Goal: Information Seeking & Learning: Learn about a topic

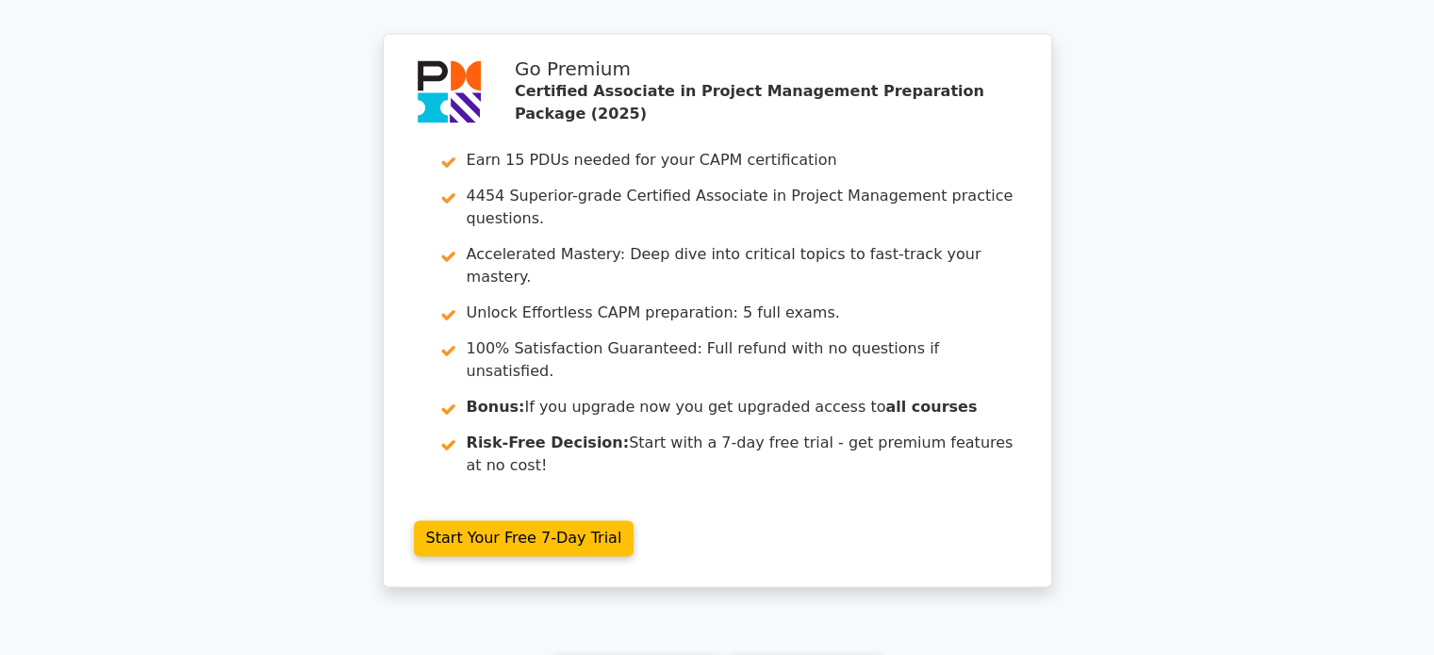
scroll to position [2824, 0]
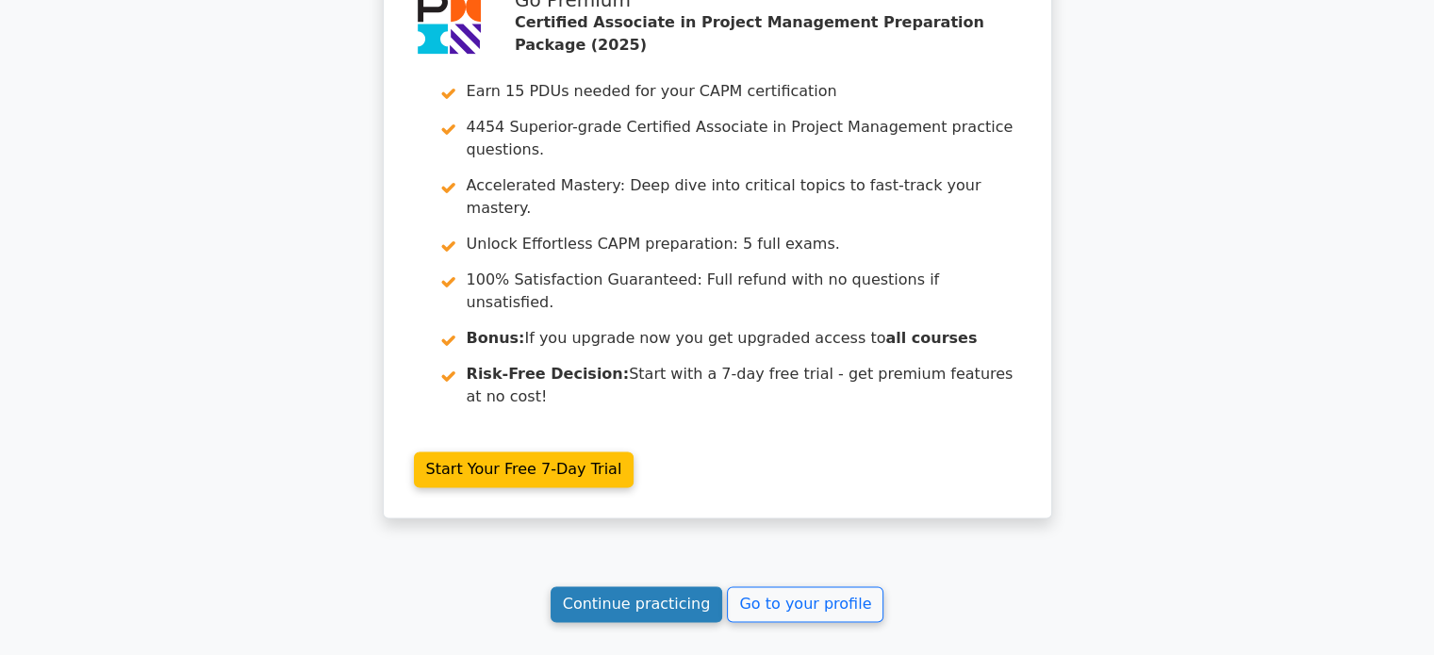
click at [664, 586] on link "Continue practicing" at bounding box center [636, 604] width 172 height 36
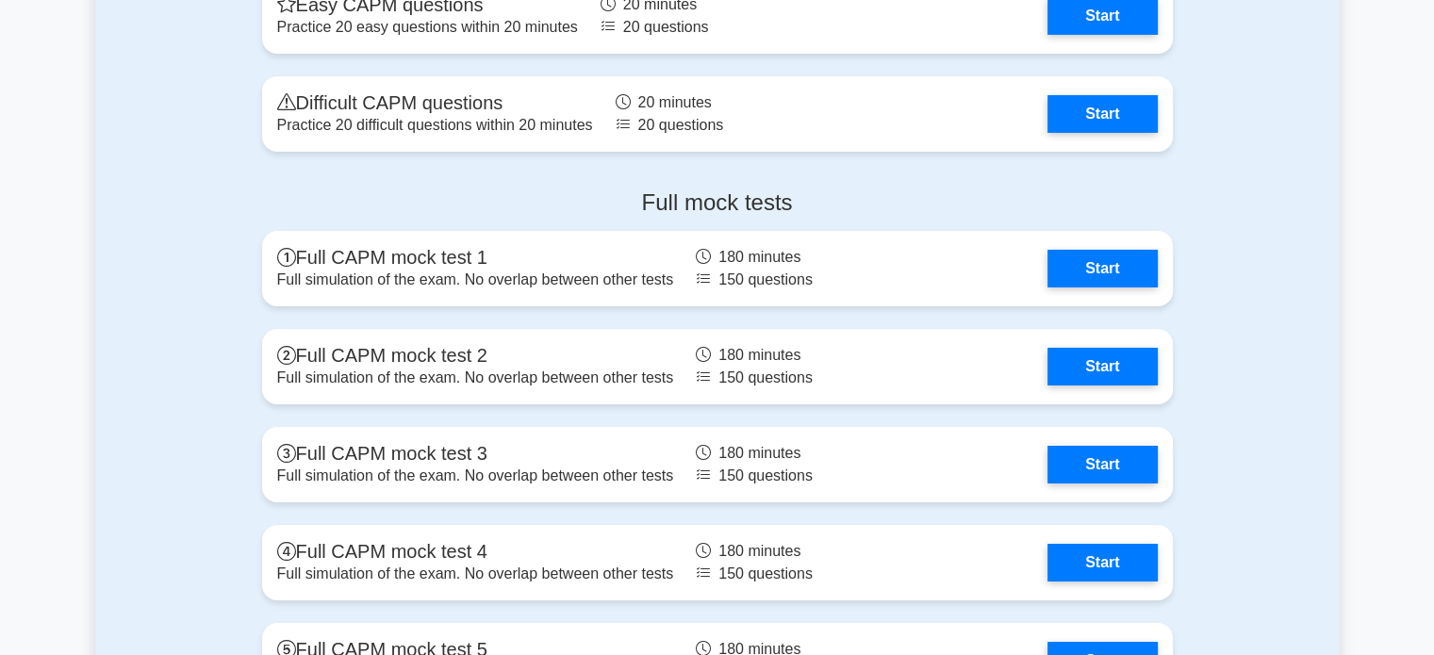
scroll to position [6605, 0]
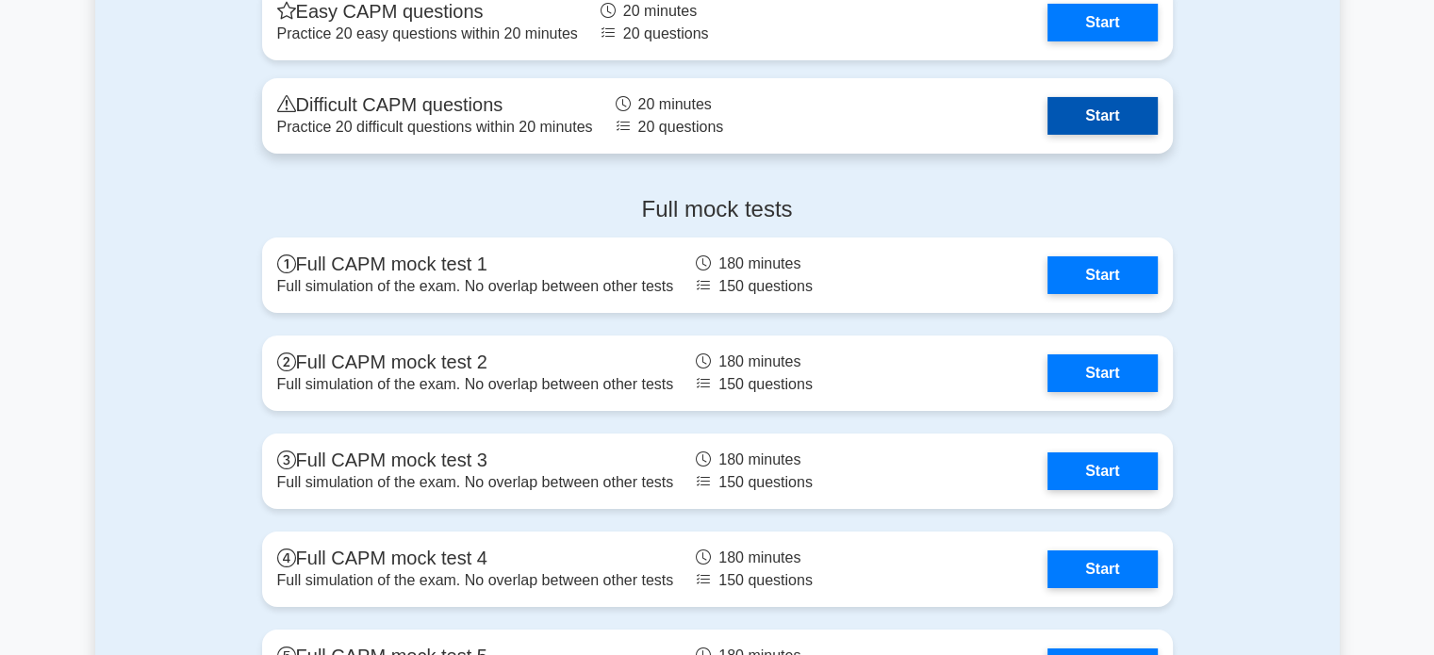
click at [1097, 112] on link "Start" at bounding box center [1101, 116] width 109 height 38
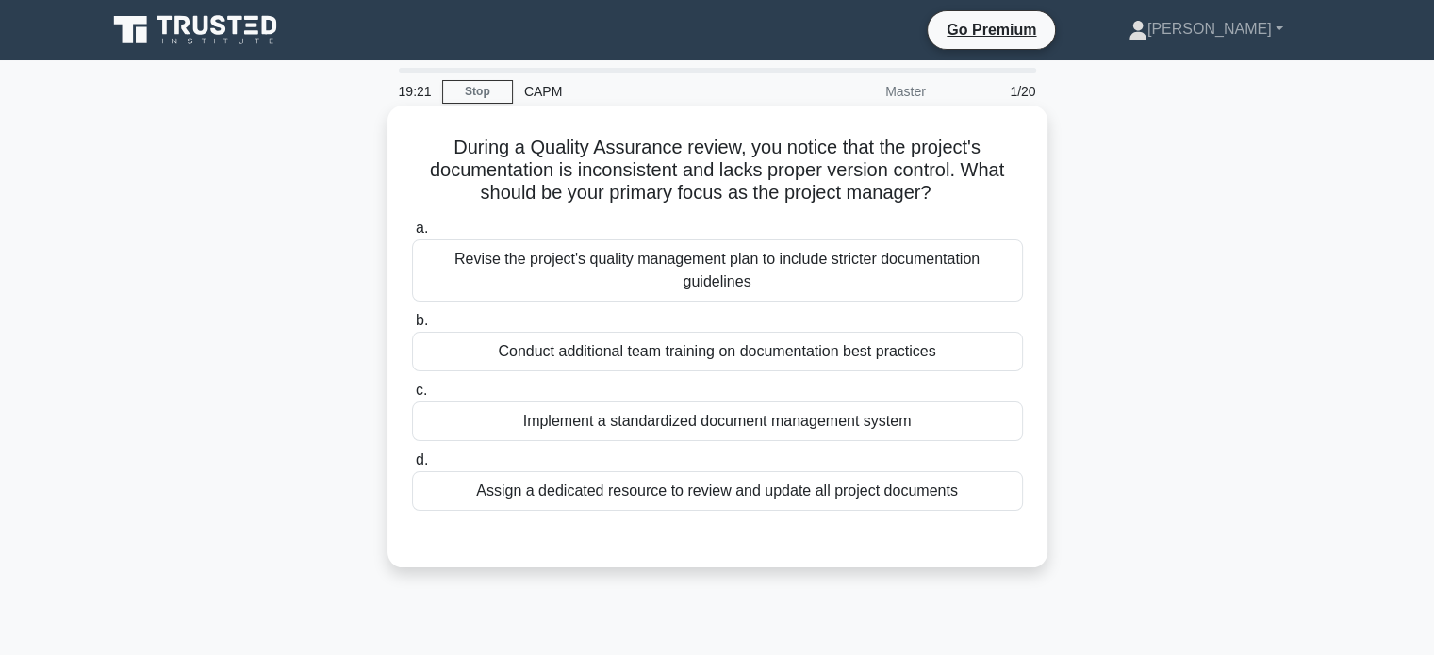
click at [792, 363] on div "Conduct additional team training on documentation best practices" at bounding box center [717, 352] width 611 height 40
click at [412, 327] on input "b. Conduct additional team training on documentation best practices" at bounding box center [412, 321] width 0 height 12
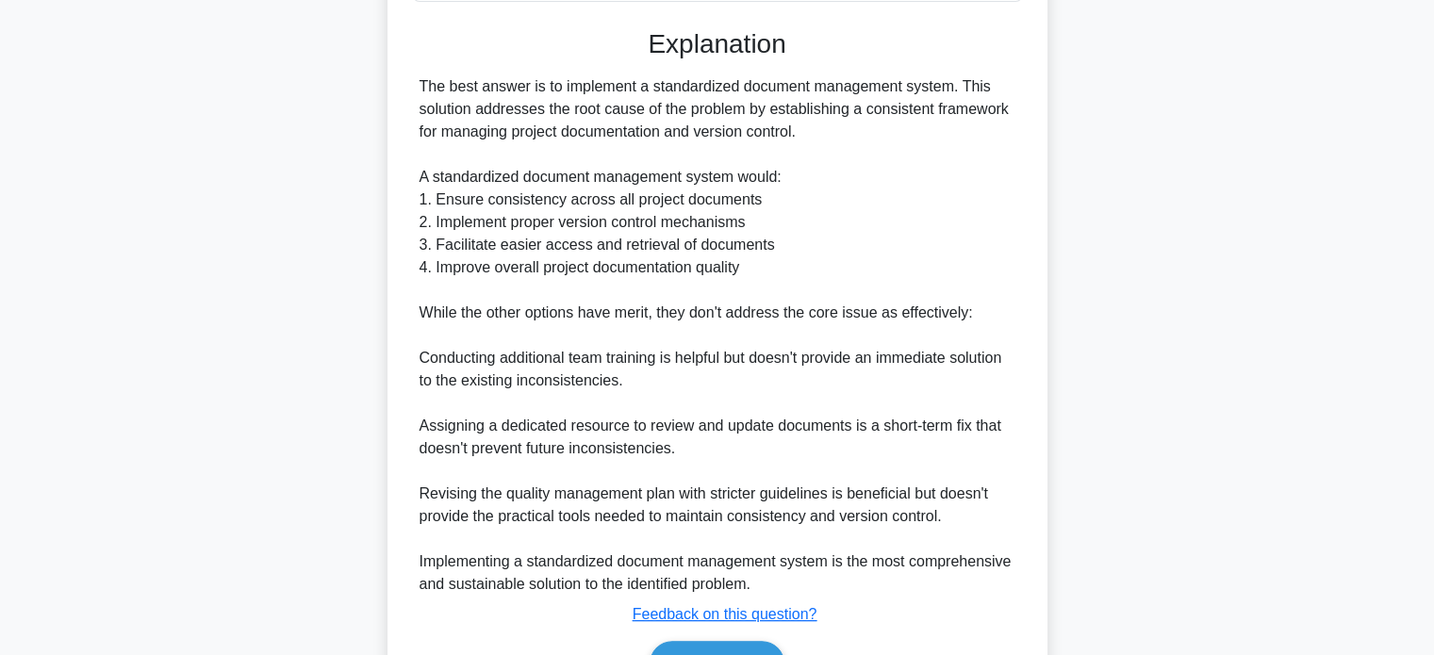
scroll to position [620, 0]
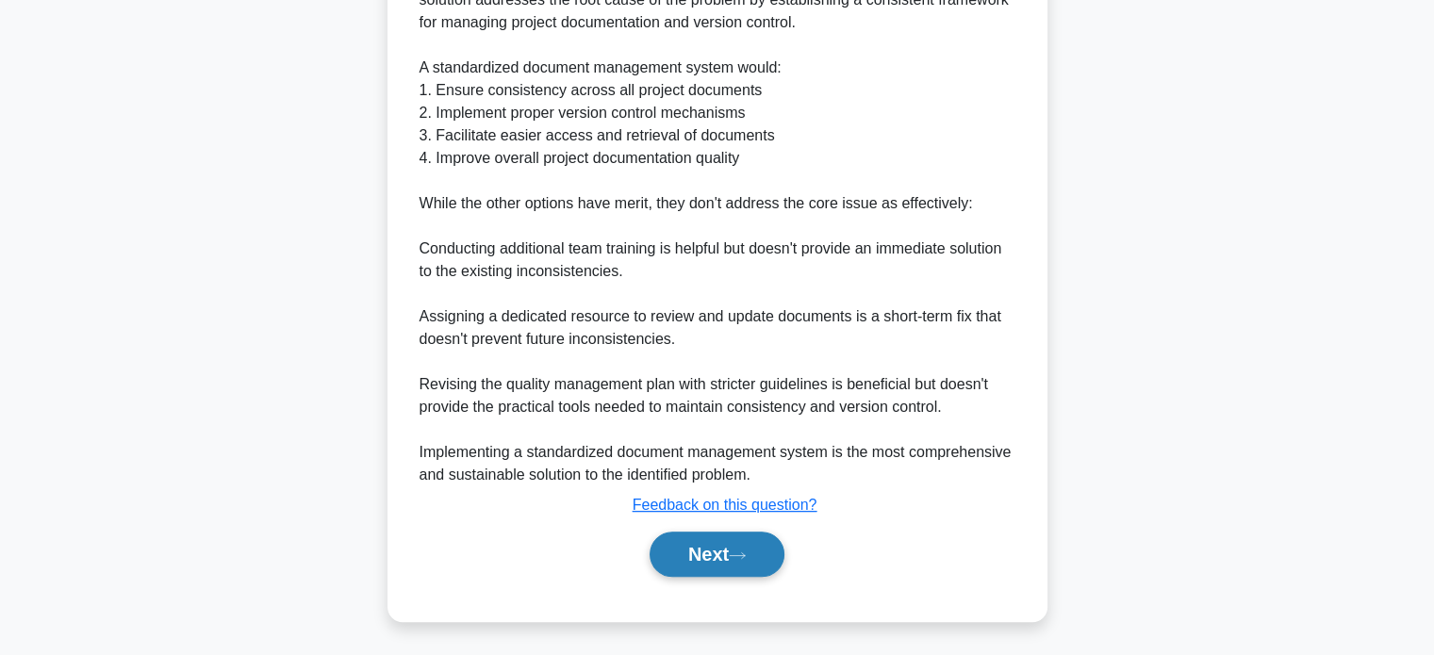
click at [727, 561] on button "Next" at bounding box center [716, 554] width 135 height 45
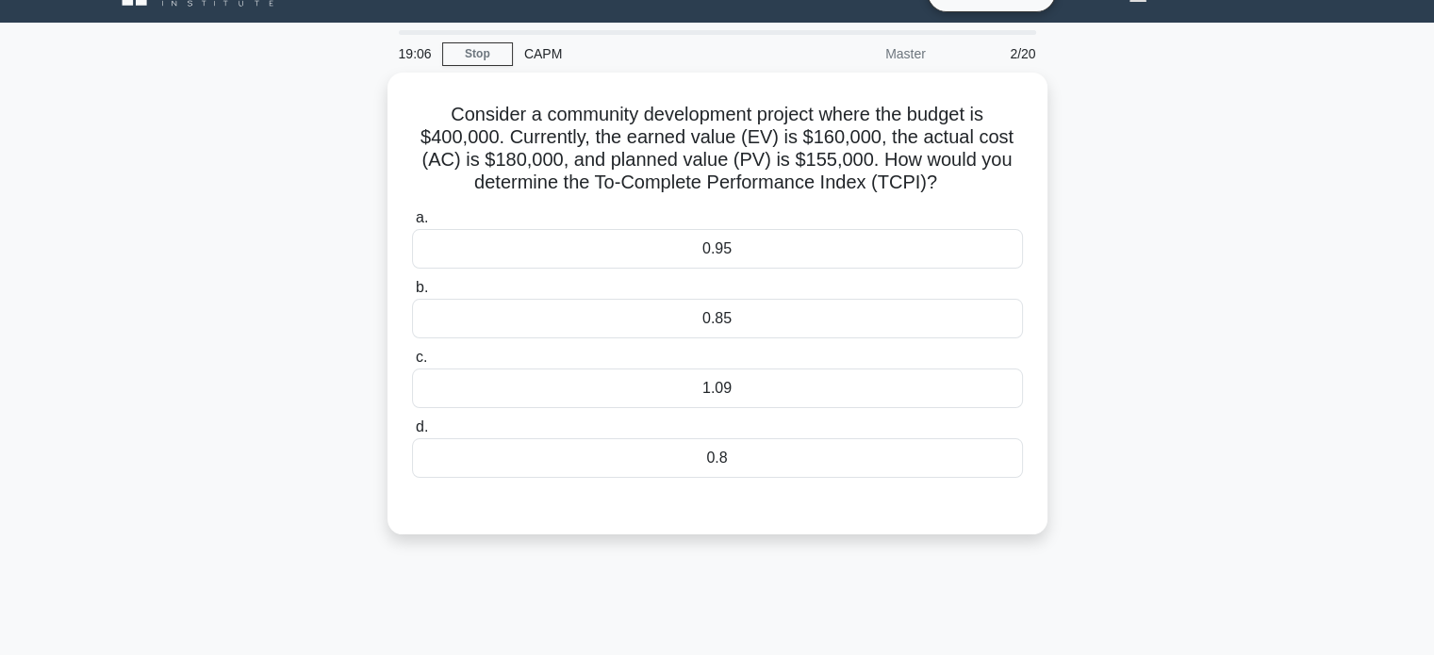
scroll to position [38, 0]
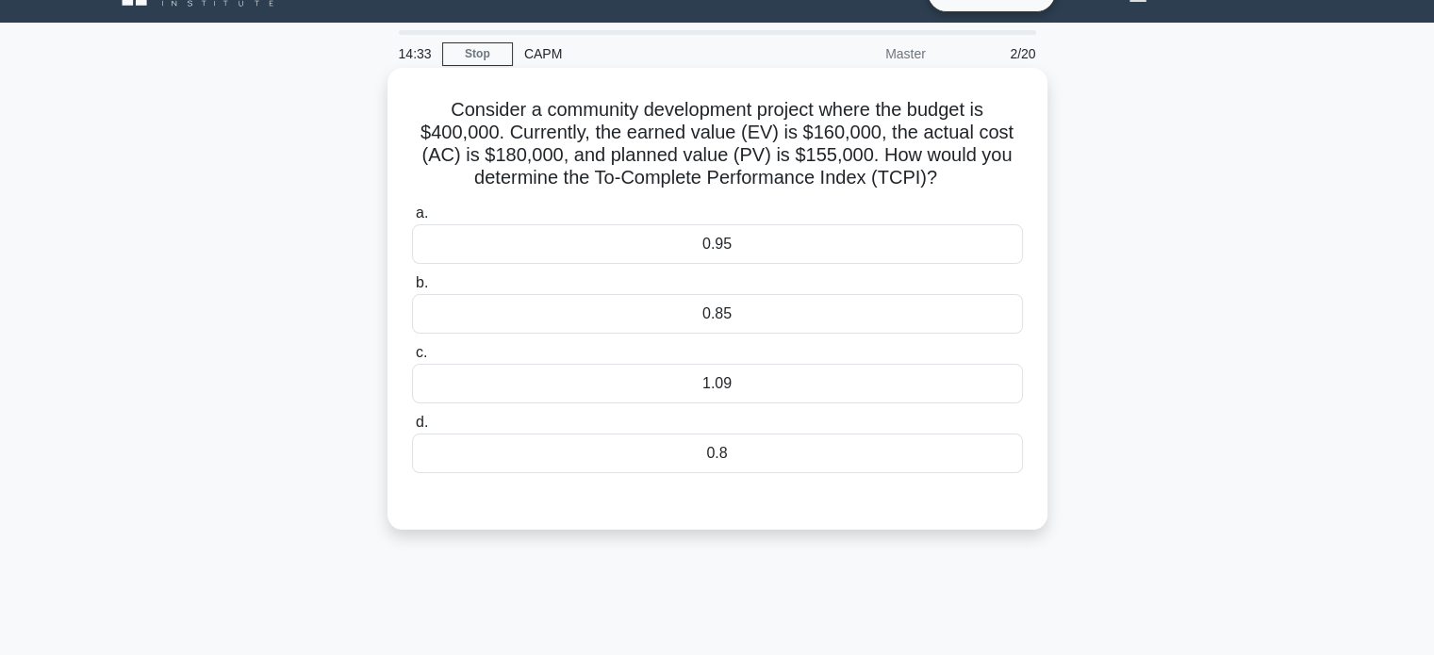
click at [714, 385] on div "1.09" at bounding box center [717, 384] width 611 height 40
click at [412, 359] on input "c. 1.09" at bounding box center [412, 353] width 0 height 12
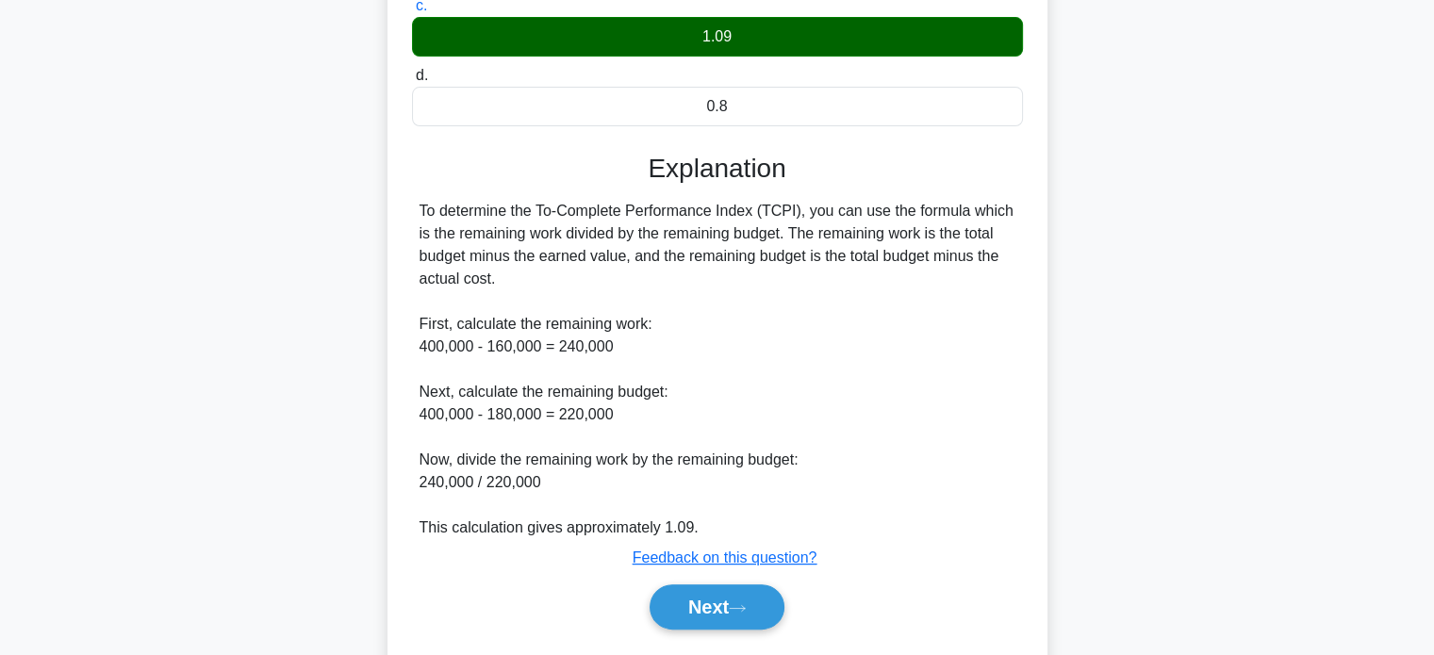
scroll to position [437, 0]
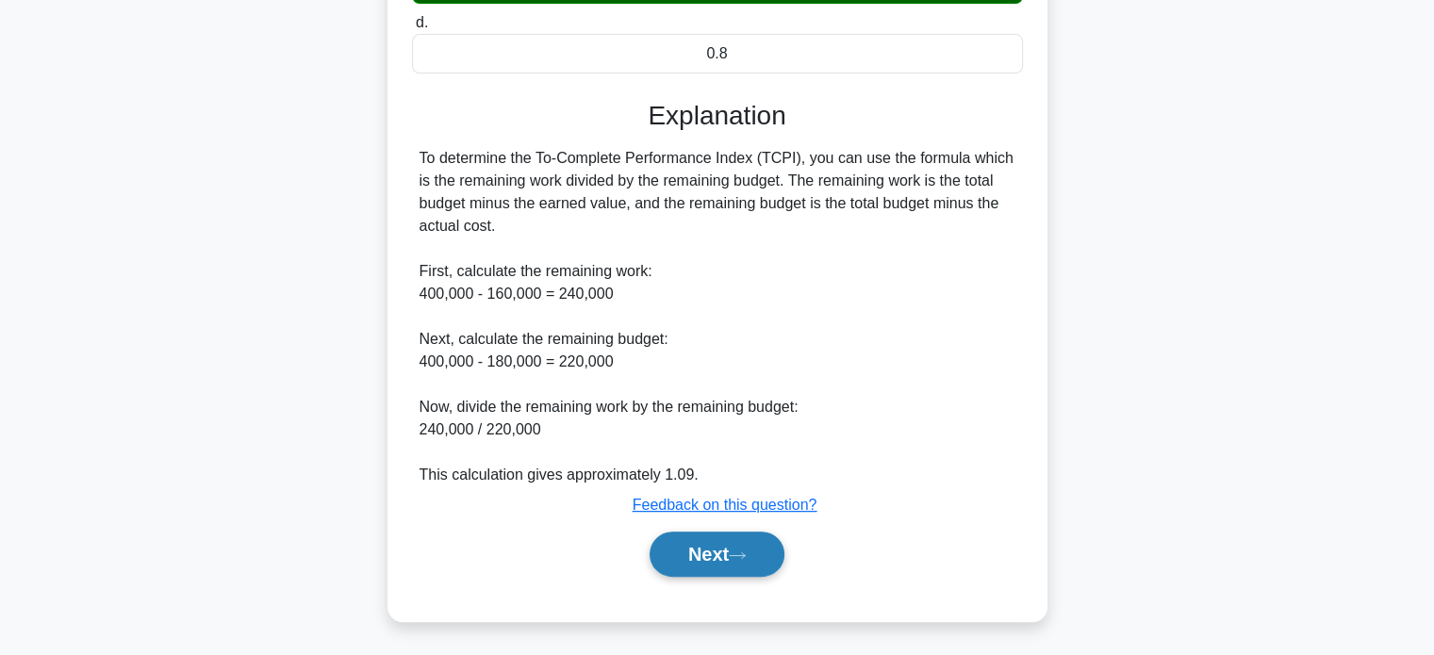
click at [680, 551] on button "Next" at bounding box center [716, 554] width 135 height 45
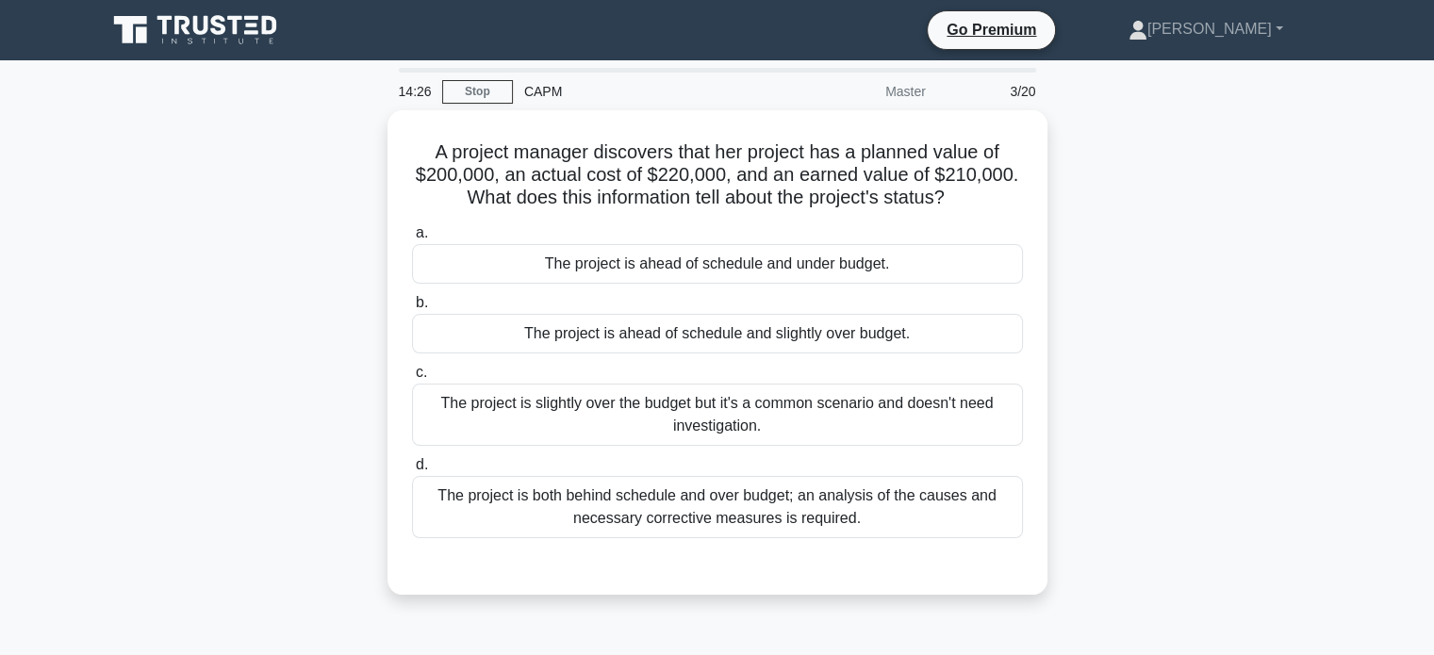
scroll to position [0, 0]
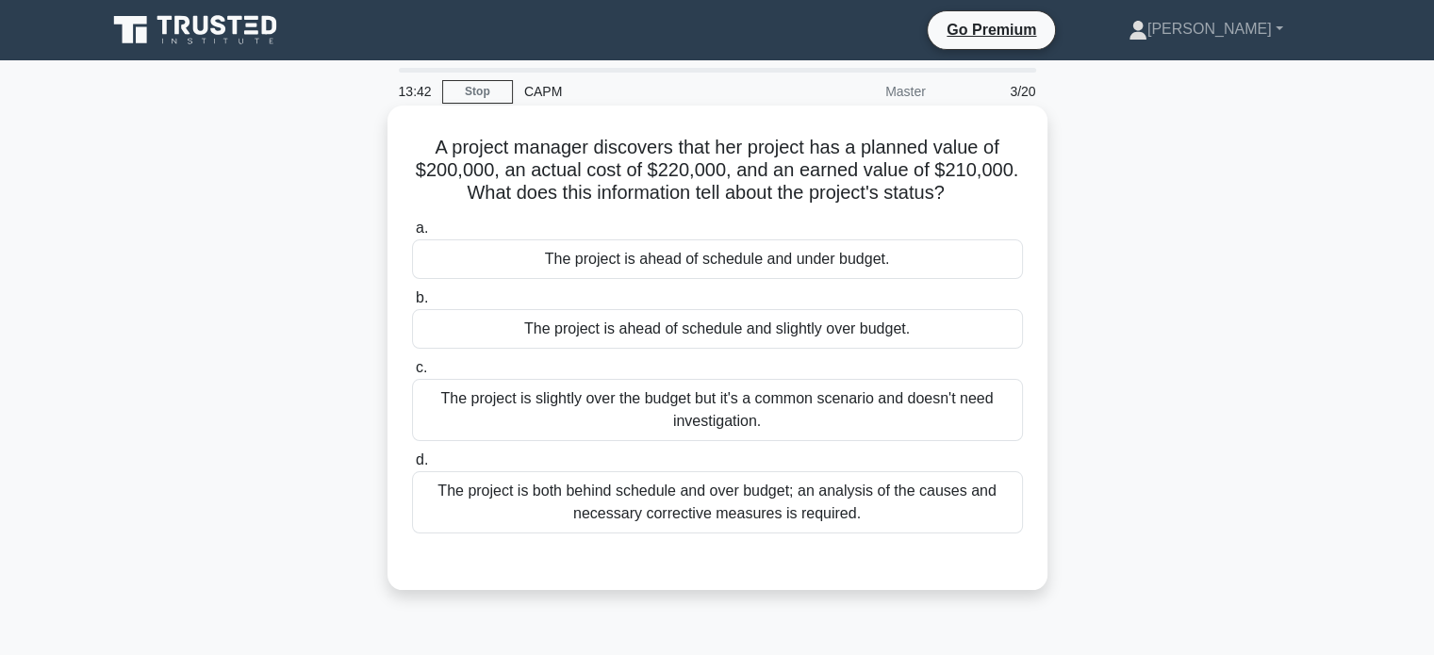
click at [679, 508] on div "The project is both behind schedule and over budget; an analysis of the causes …" at bounding box center [717, 502] width 611 height 62
click at [412, 467] on input "d. The project is both behind schedule and over budget; an analysis of the caus…" at bounding box center [412, 460] width 0 height 12
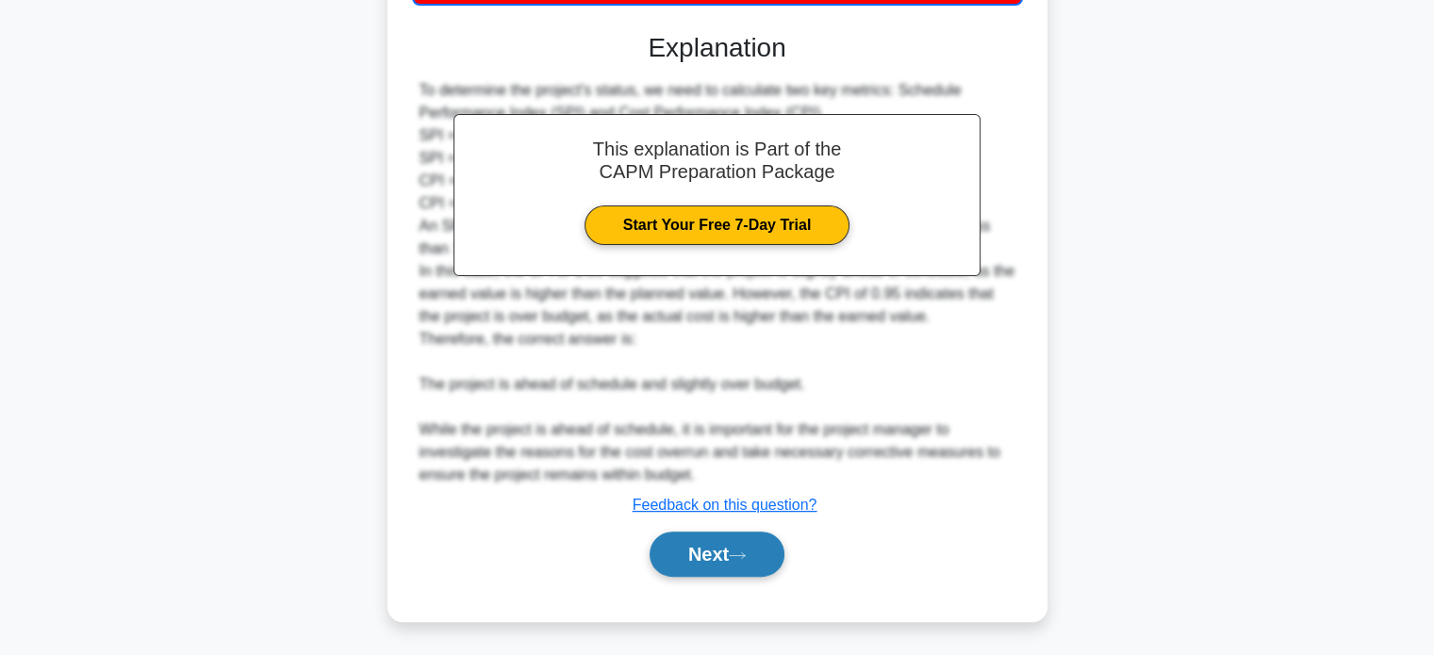
click at [694, 552] on button "Next" at bounding box center [716, 554] width 135 height 45
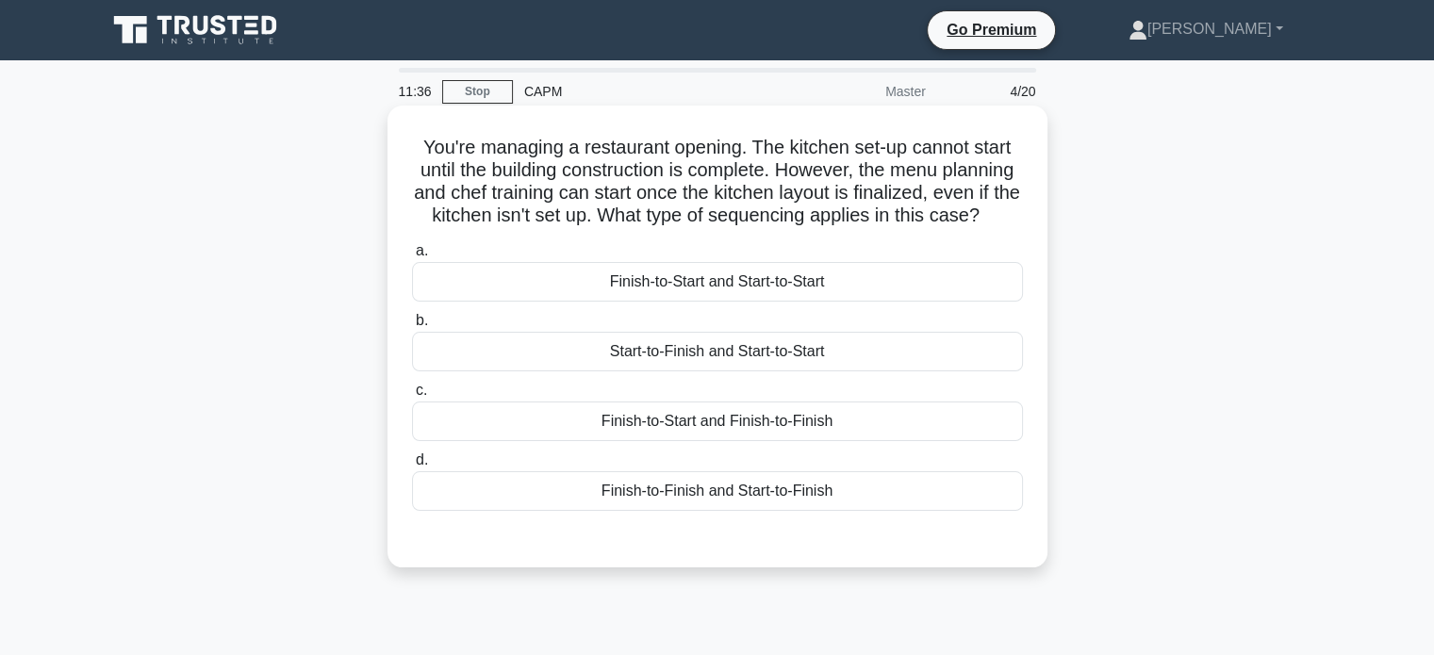
click at [667, 369] on div "Start-to-Finish and Start-to-Start" at bounding box center [717, 352] width 611 height 40
click at [412, 327] on input "b. Start-to-Finish and Start-to-Start" at bounding box center [412, 321] width 0 height 12
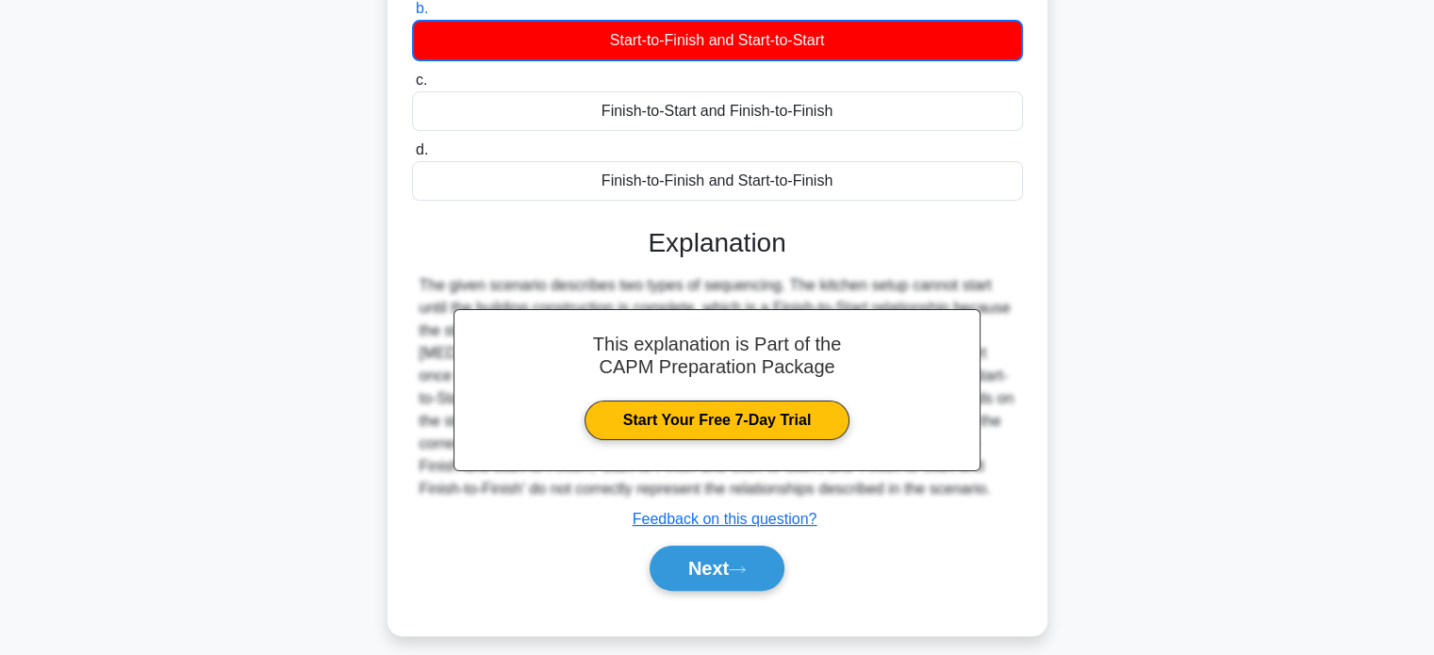
scroll to position [363, 0]
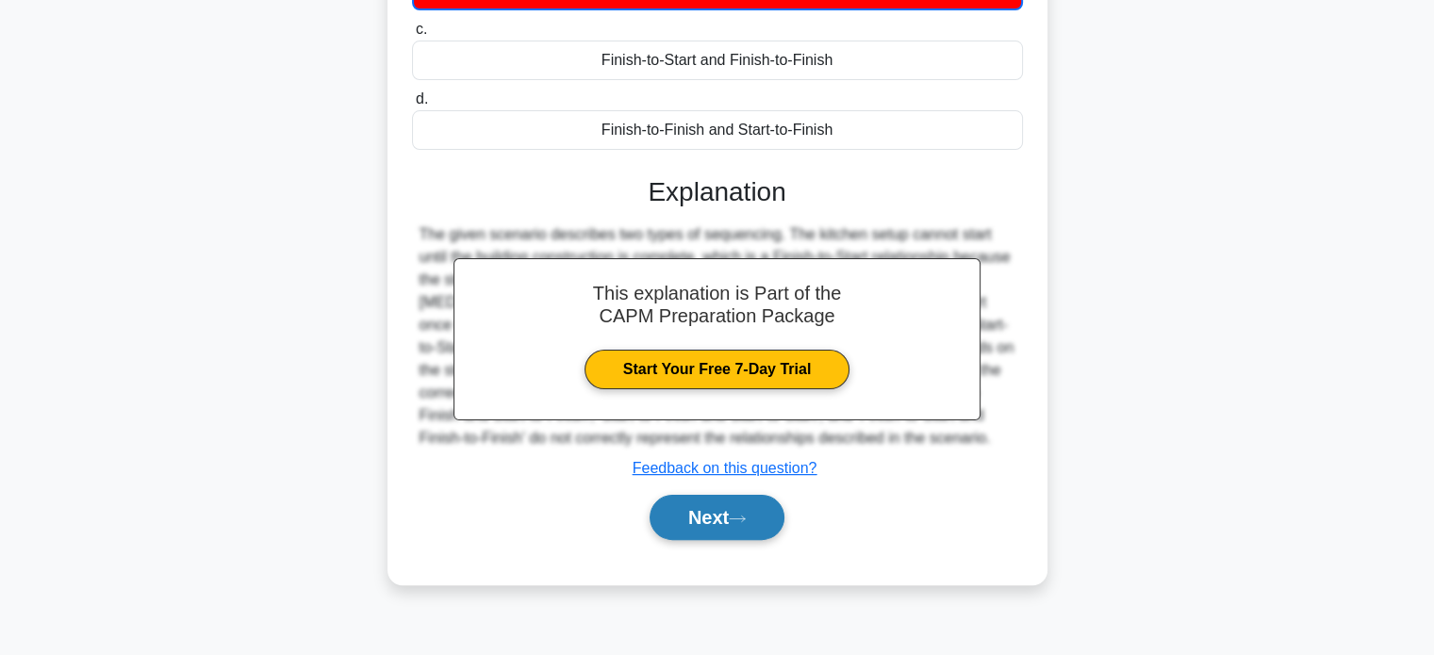
click at [682, 536] on button "Next" at bounding box center [716, 517] width 135 height 45
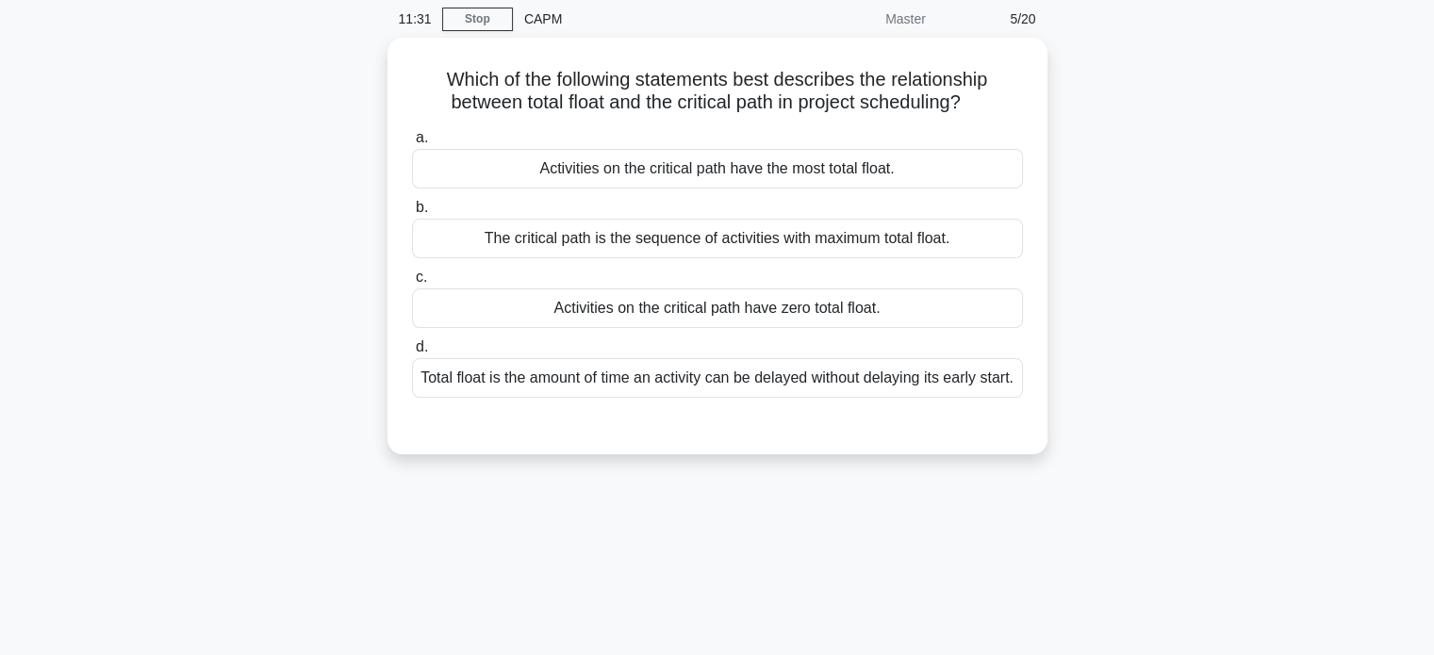
scroll to position [57, 0]
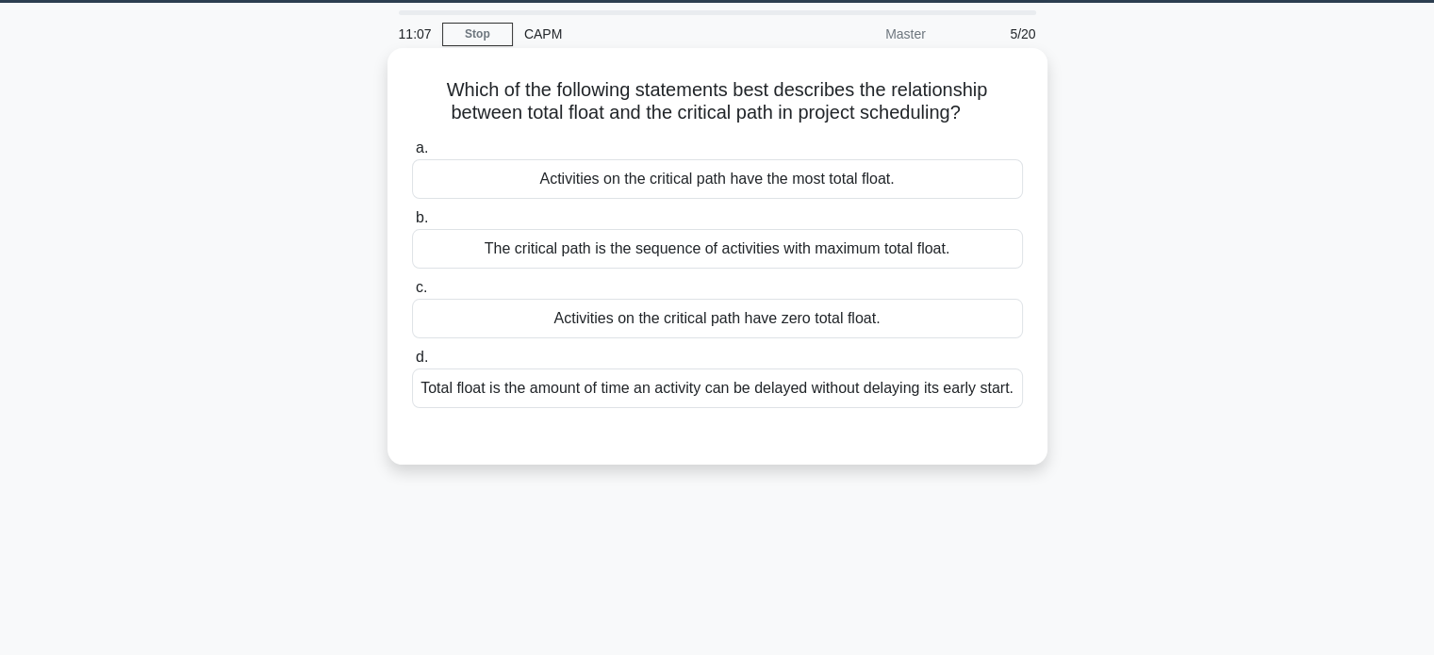
click at [643, 397] on div "Total float is the amount of time an activity can be delayed without delaying i…" at bounding box center [717, 389] width 611 height 40
click at [412, 364] on input "d. Total float is the amount of time an activity can be delayed without delayin…" at bounding box center [412, 358] width 0 height 12
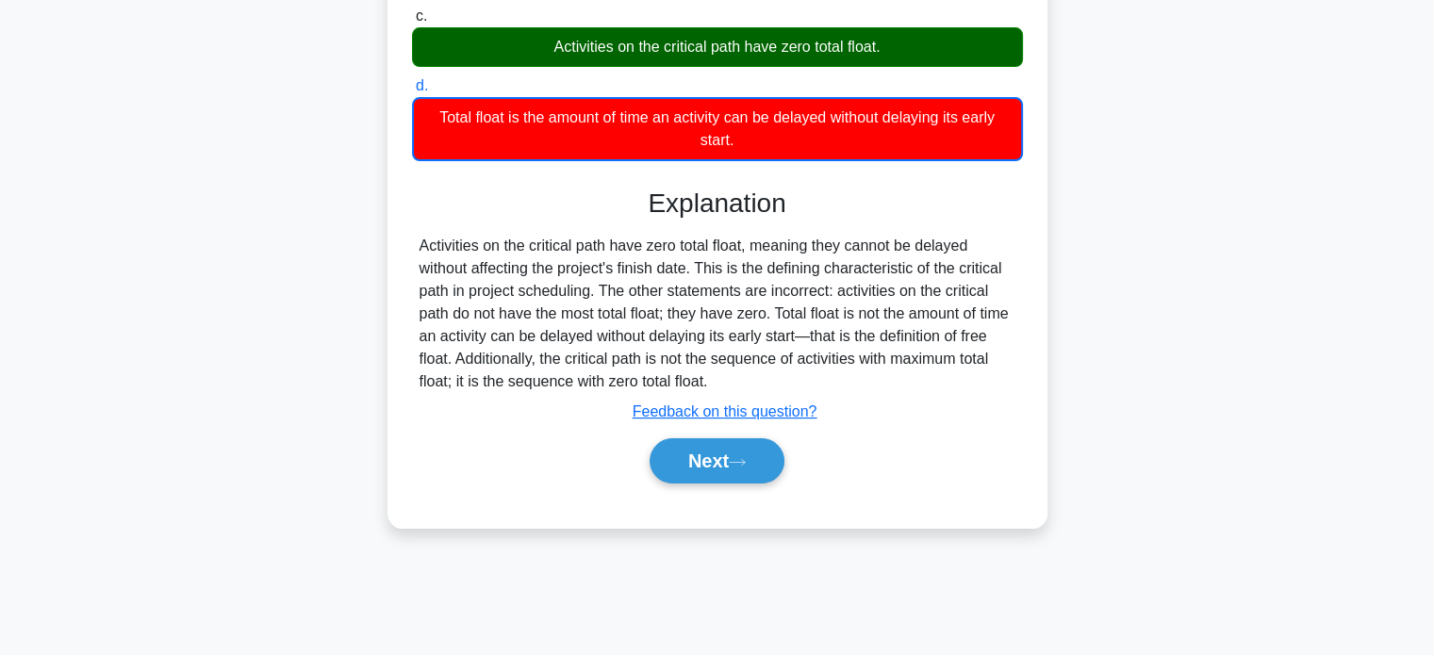
scroll to position [363, 0]
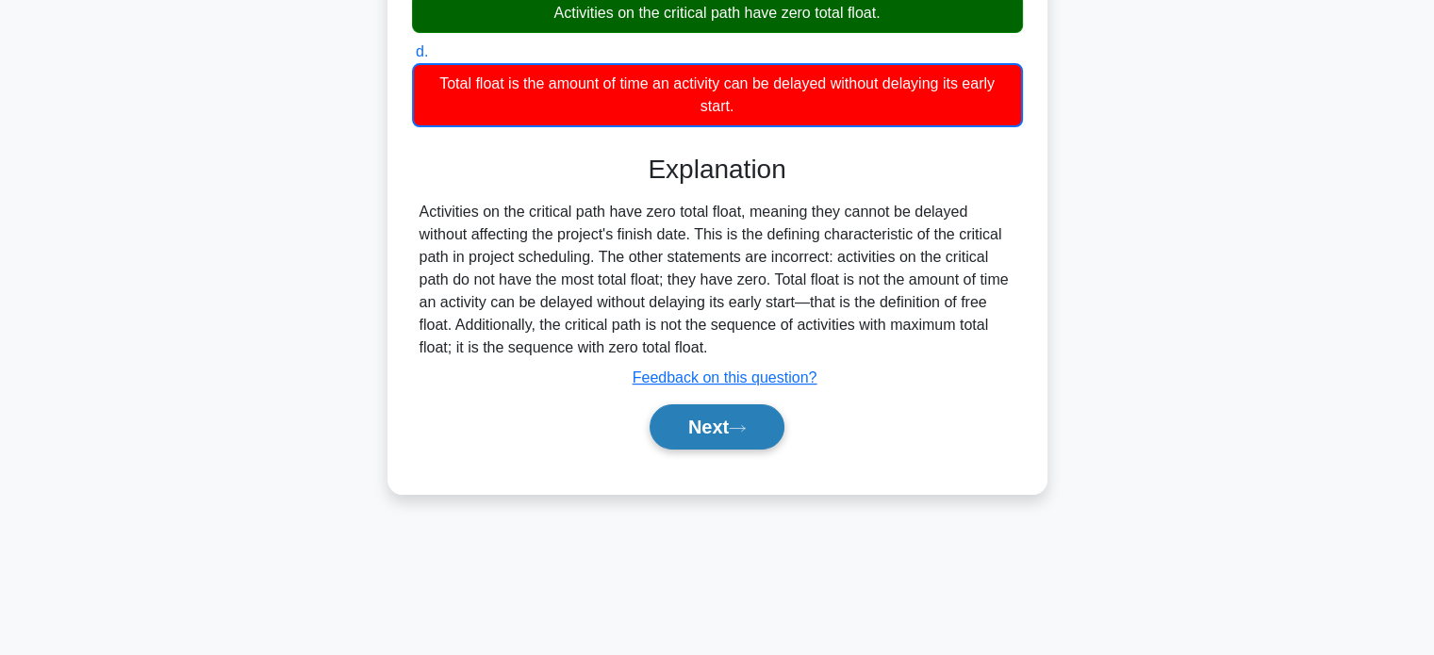
click at [731, 411] on button "Next" at bounding box center [716, 426] width 135 height 45
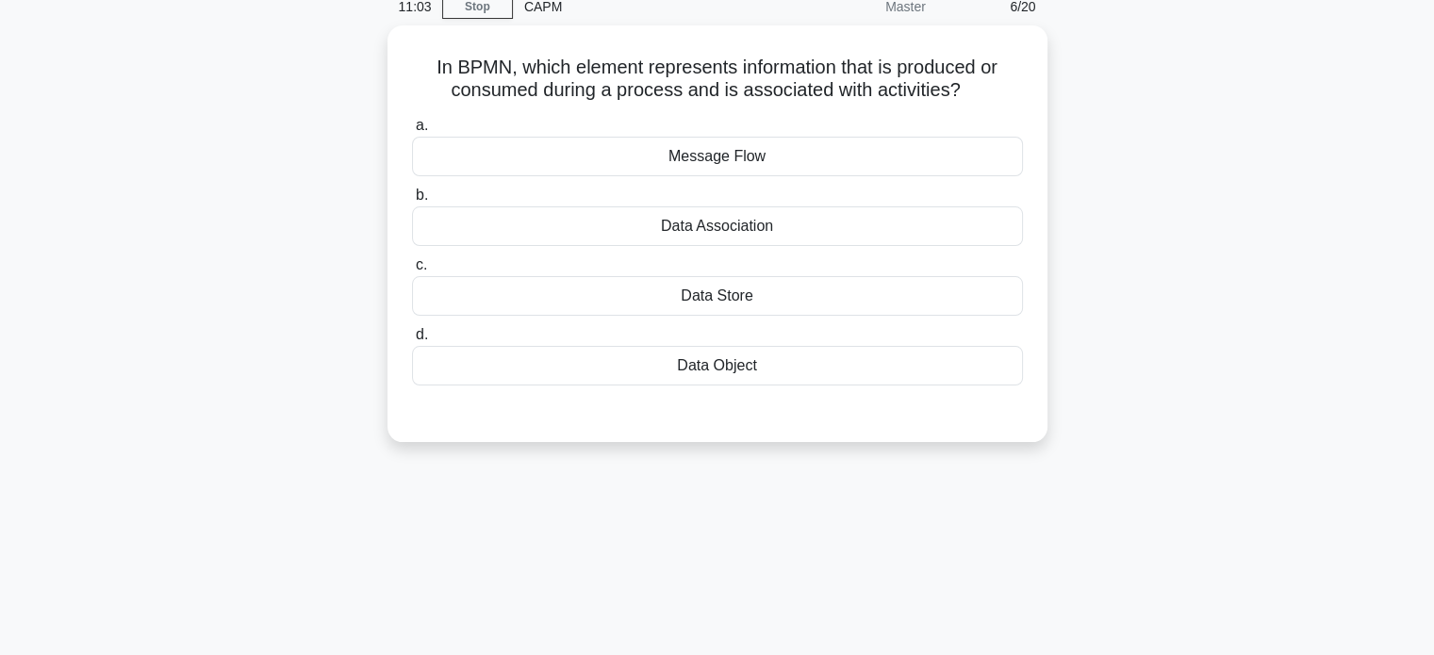
scroll to position [0, 0]
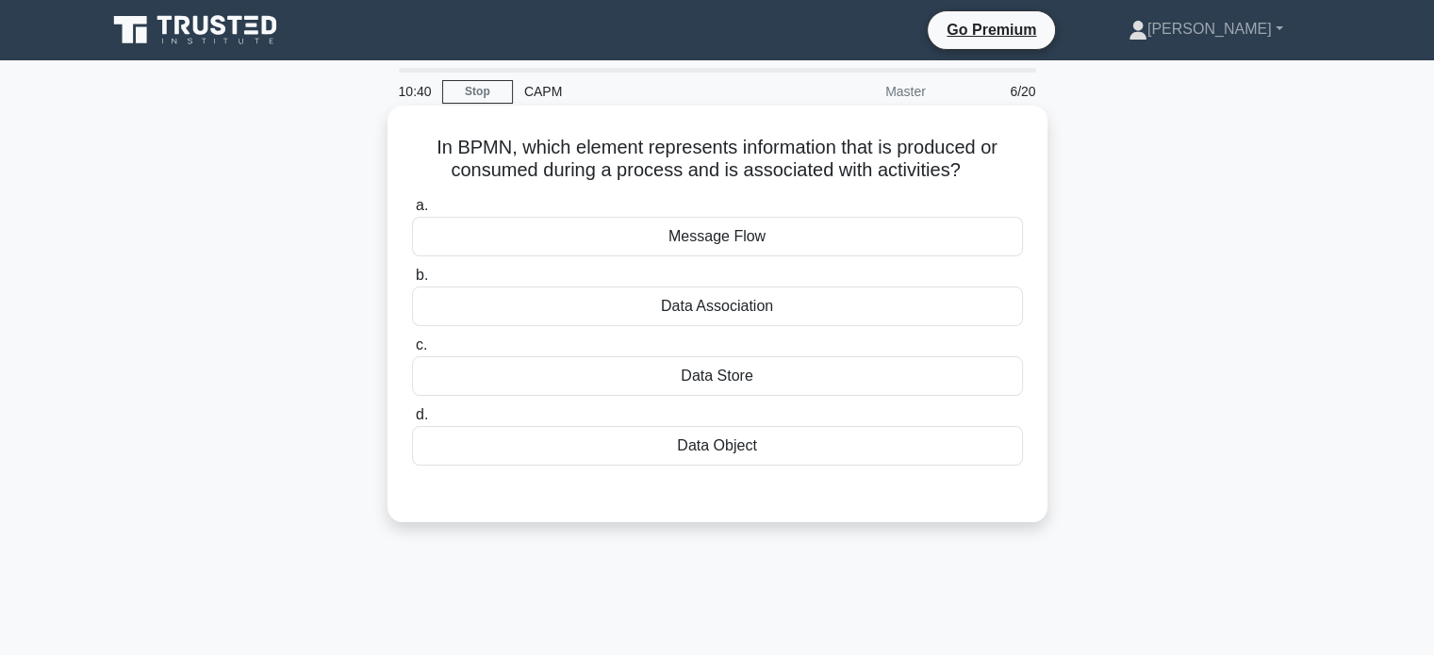
click at [745, 233] on div "Message Flow" at bounding box center [717, 237] width 611 height 40
click at [412, 212] on input "a. Message Flow" at bounding box center [412, 206] width 0 height 12
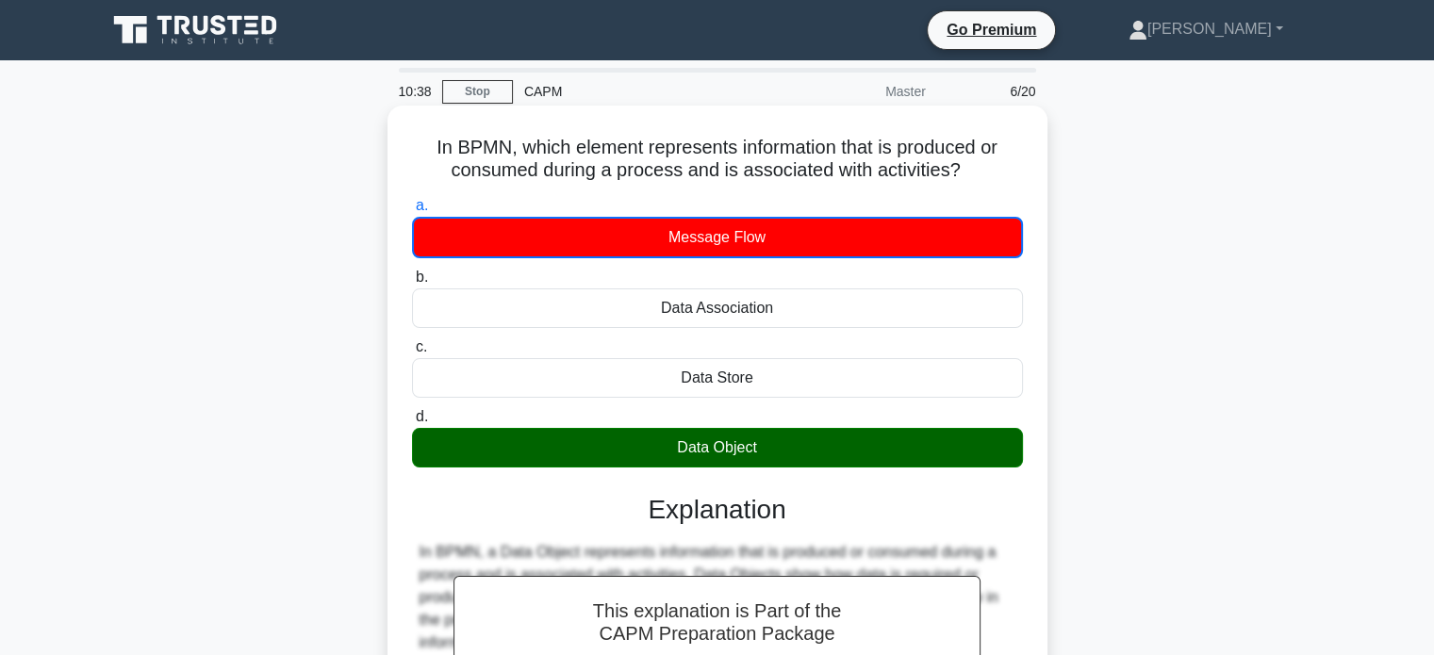
scroll to position [363, 0]
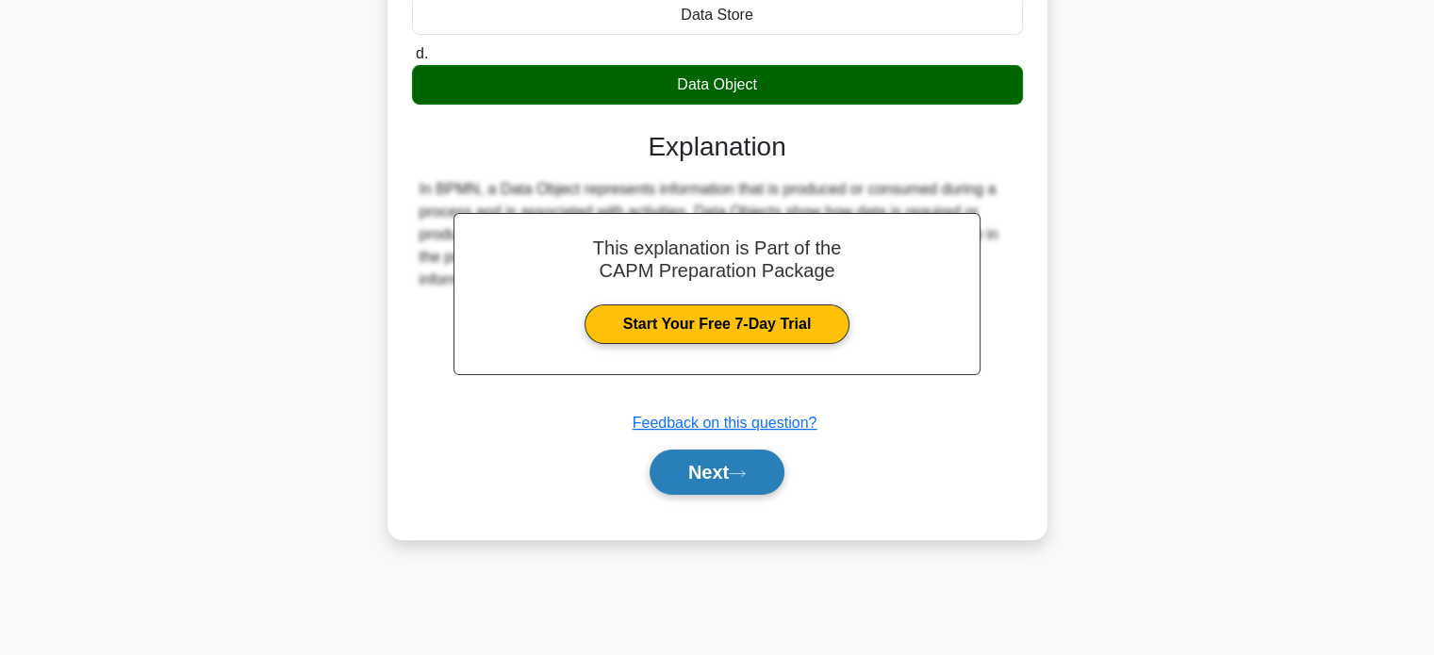
click at [760, 474] on button "Next" at bounding box center [716, 472] width 135 height 45
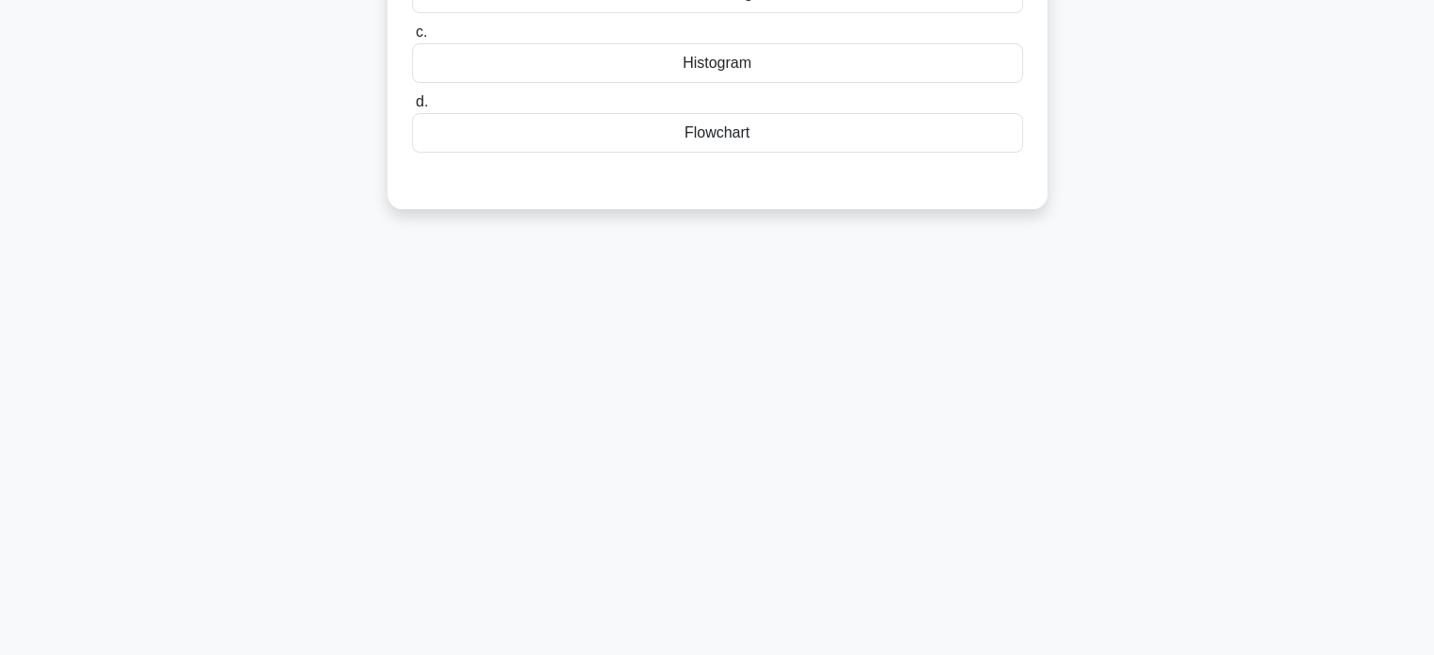
scroll to position [0, 0]
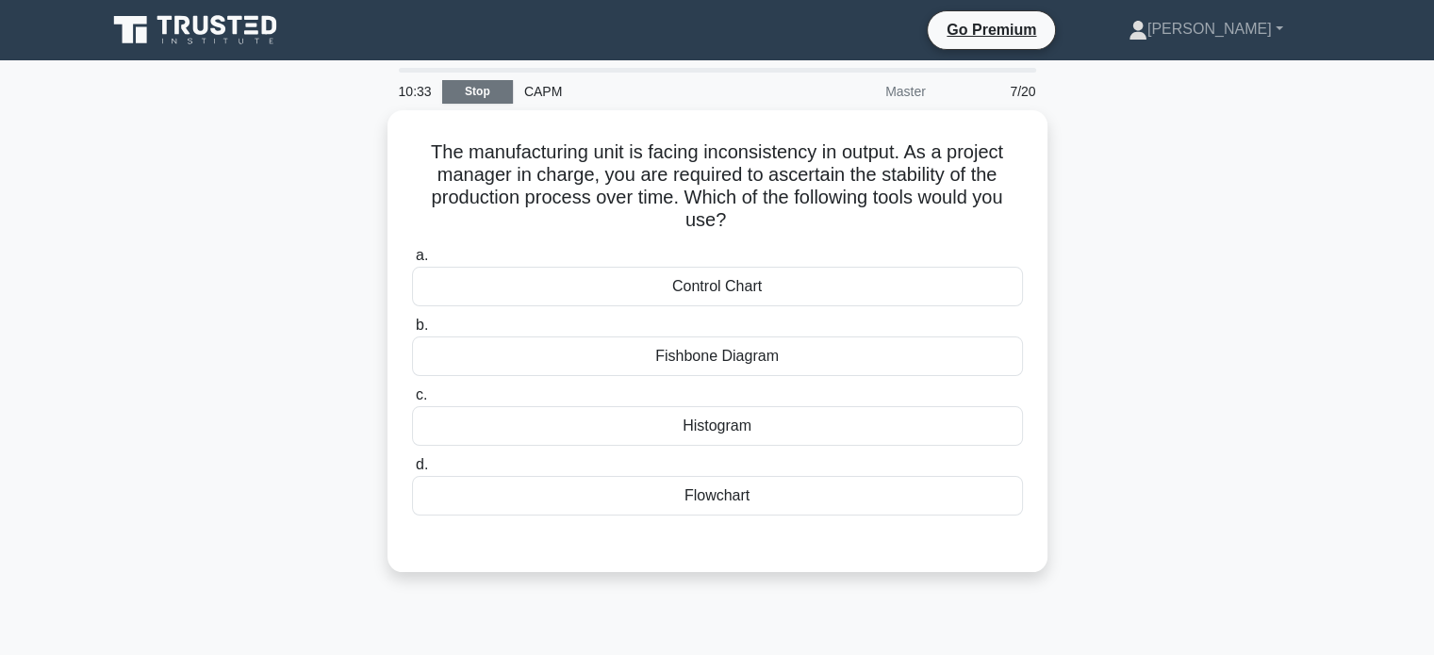
click at [500, 90] on link "Stop" at bounding box center [477, 92] width 71 height 24
